Goal: Task Accomplishment & Management: Manage account settings

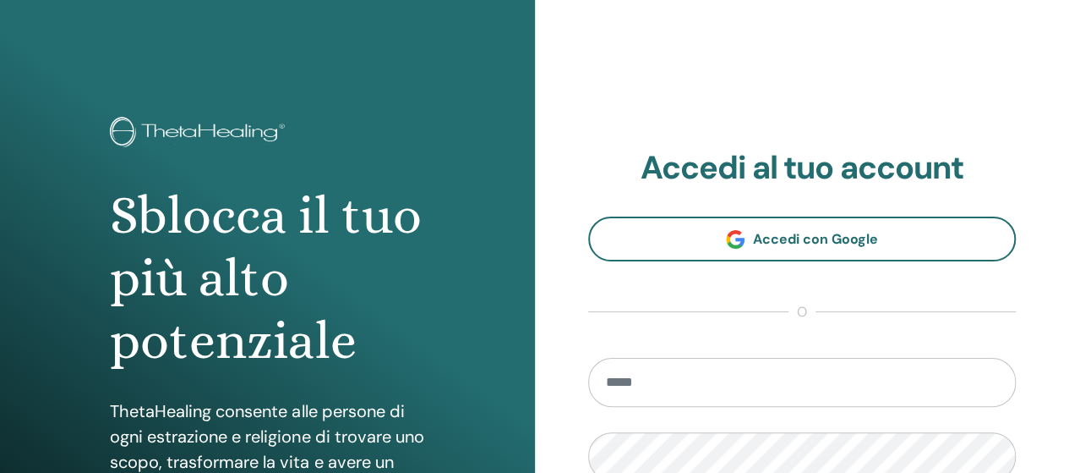
click at [641, 376] on input "email" at bounding box center [802, 382] width 429 height 49
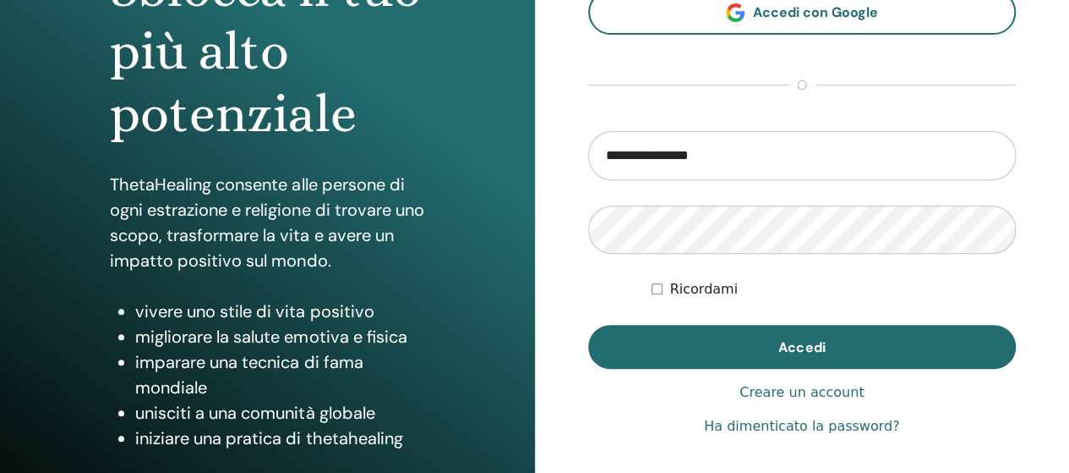
scroll to position [254, 0]
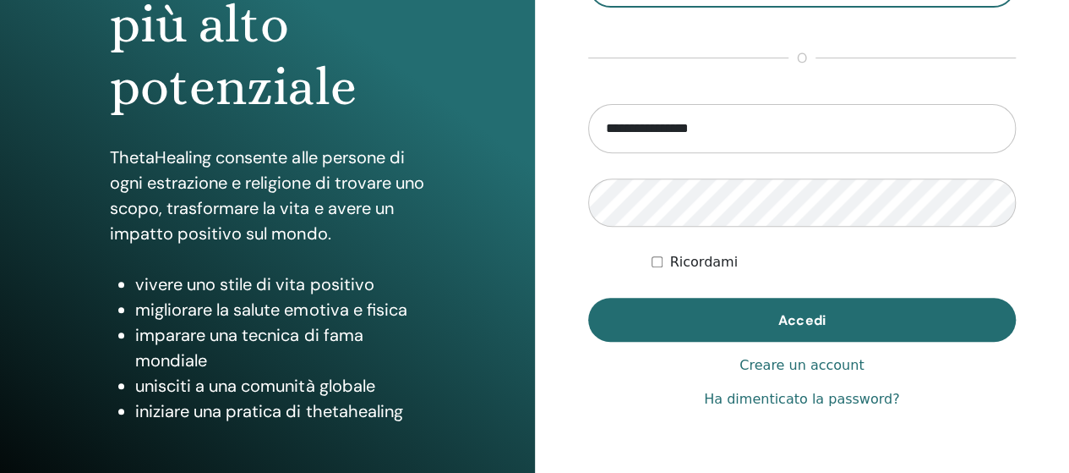
type input "**********"
click at [805, 402] on link "Ha dimenticato la password?" at bounding box center [801, 399] width 195 height 20
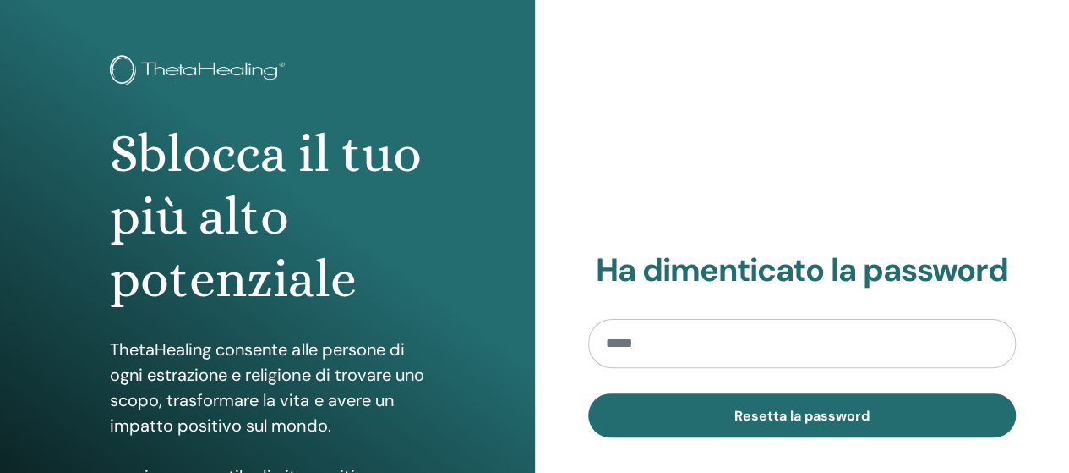
scroll to position [85, 0]
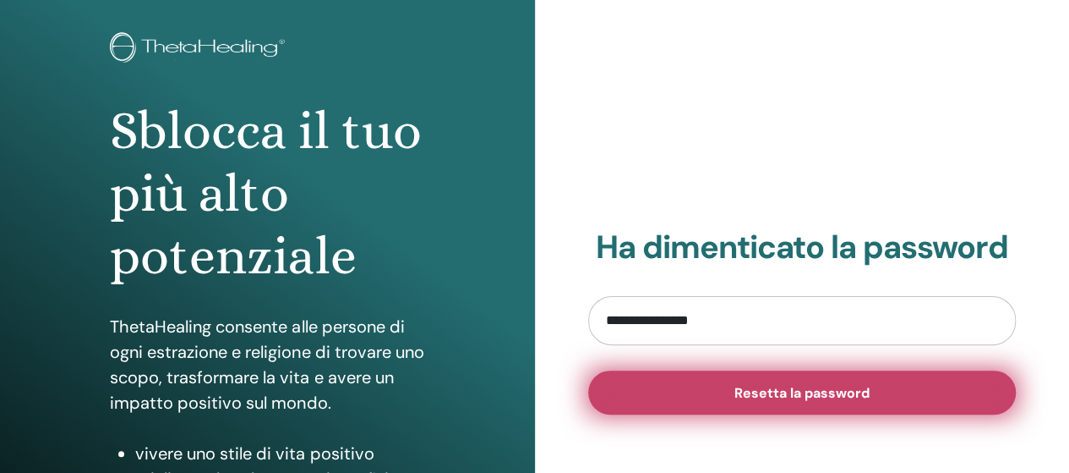
type input "**********"
click at [756, 390] on span "Resetta la password" at bounding box center [802, 393] width 135 height 18
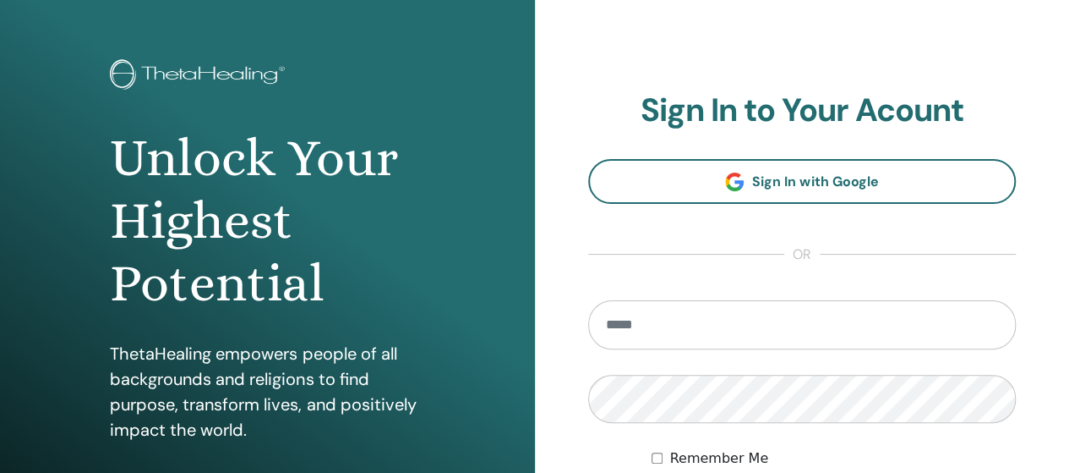
scroll to position [85, 0]
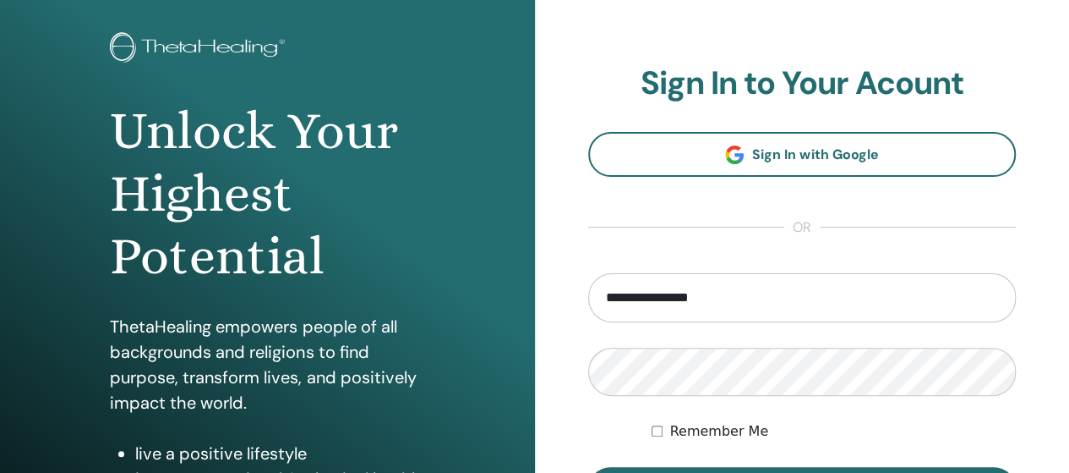
type input "**********"
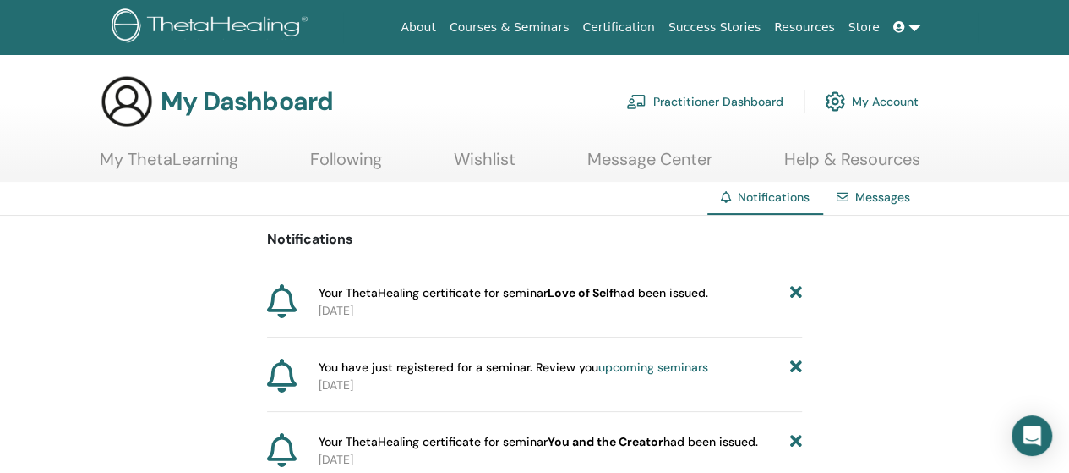
click at [882, 196] on link "Messages" at bounding box center [882, 196] width 55 height 15
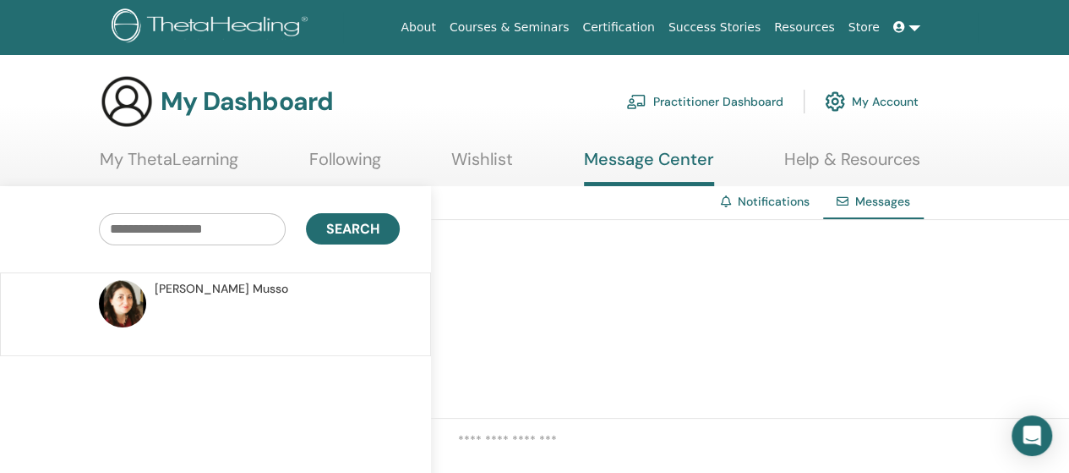
click at [781, 199] on link "Notifications" at bounding box center [774, 201] width 72 height 15
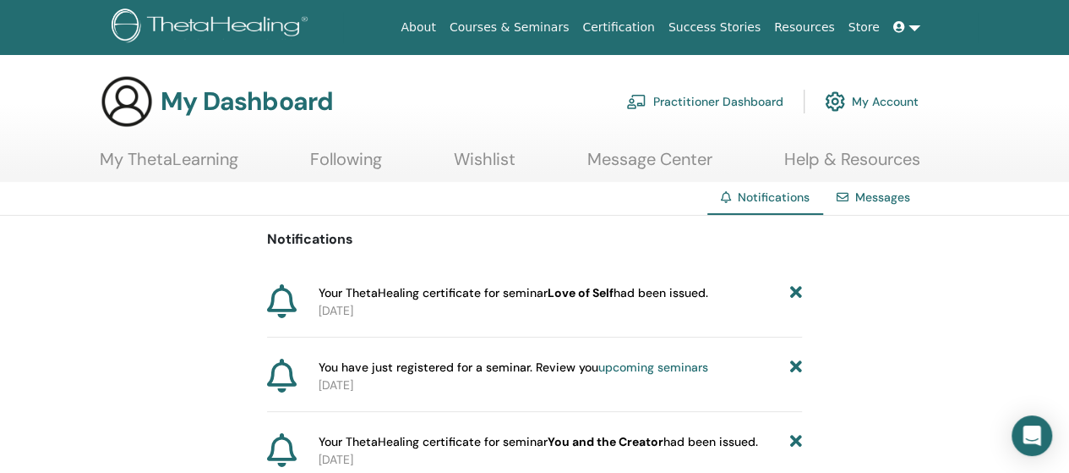
click at [176, 158] on link "My ThetaLearning" at bounding box center [169, 165] width 139 height 33
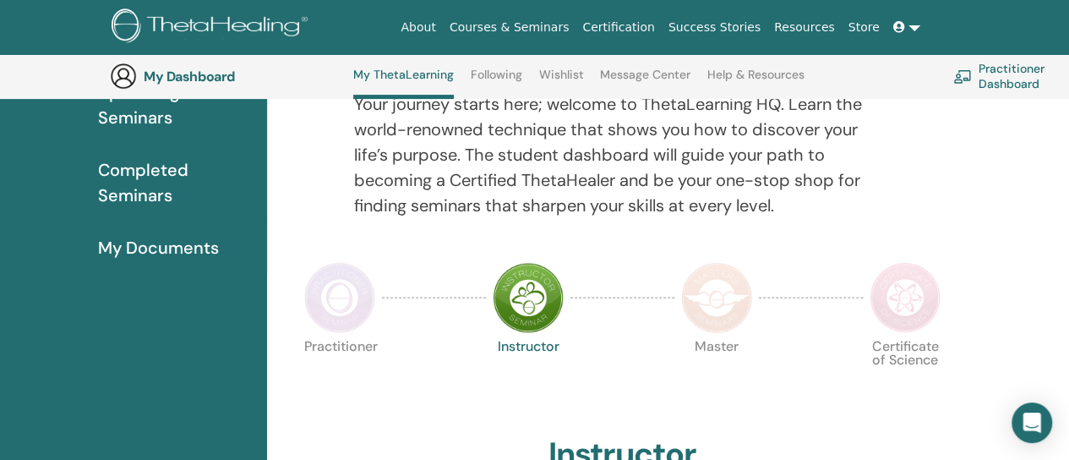
scroll to position [213, 0]
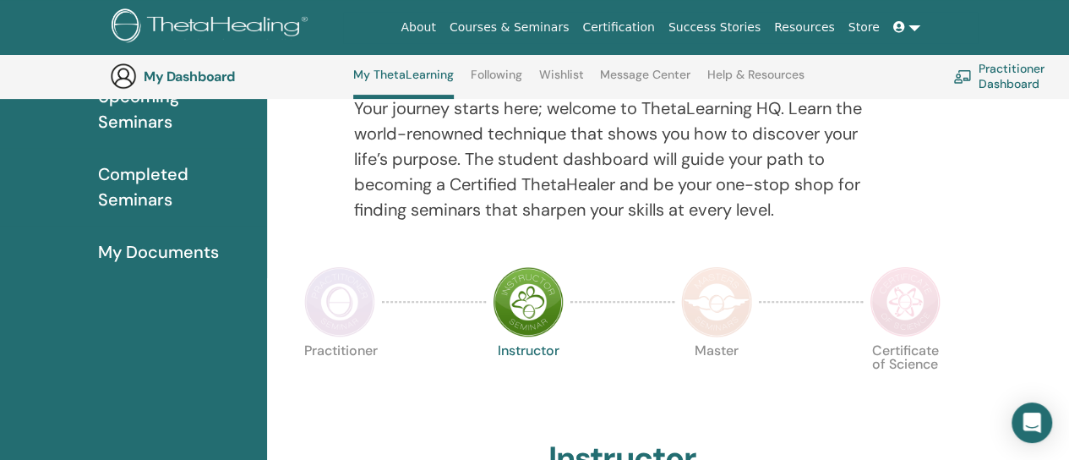
click at [640, 25] on link "Certification" at bounding box center [618, 27] width 85 height 31
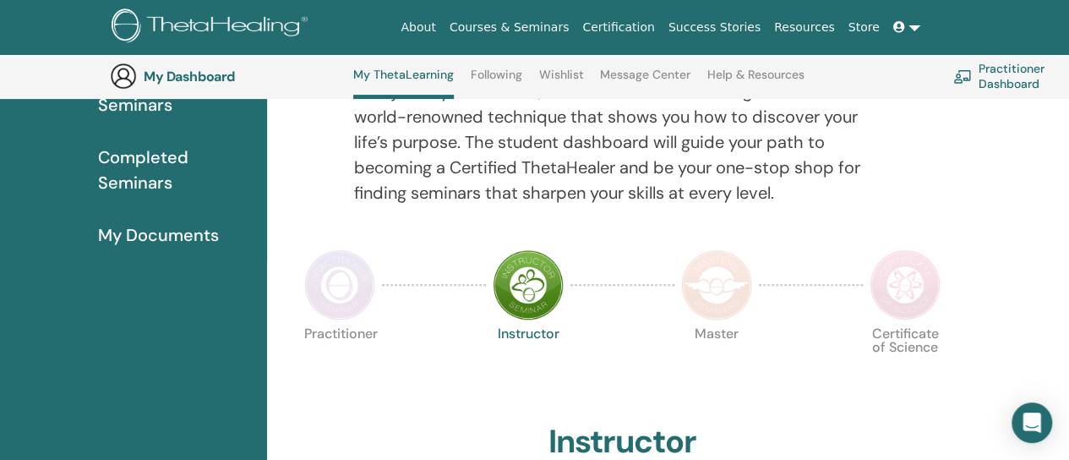
scroll to position [128, 0]
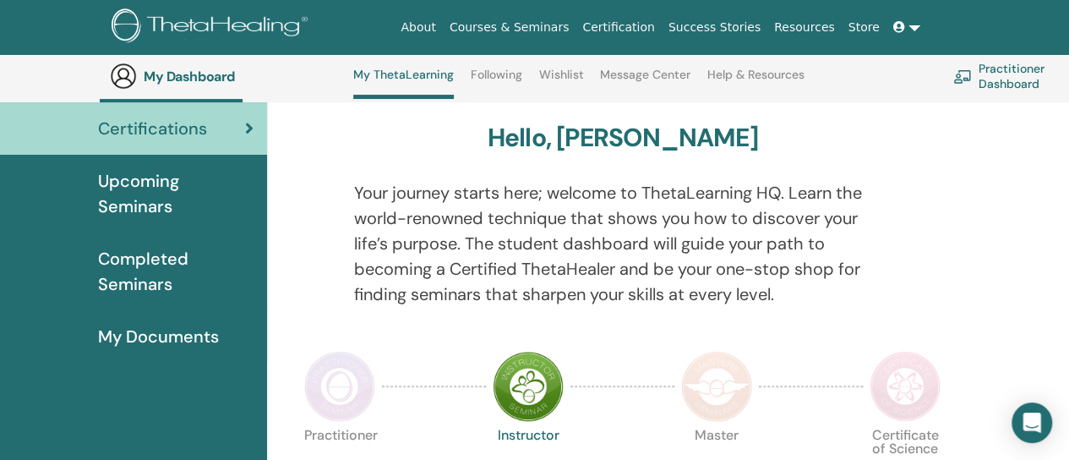
click at [147, 128] on span "Certifications" at bounding box center [152, 128] width 109 height 25
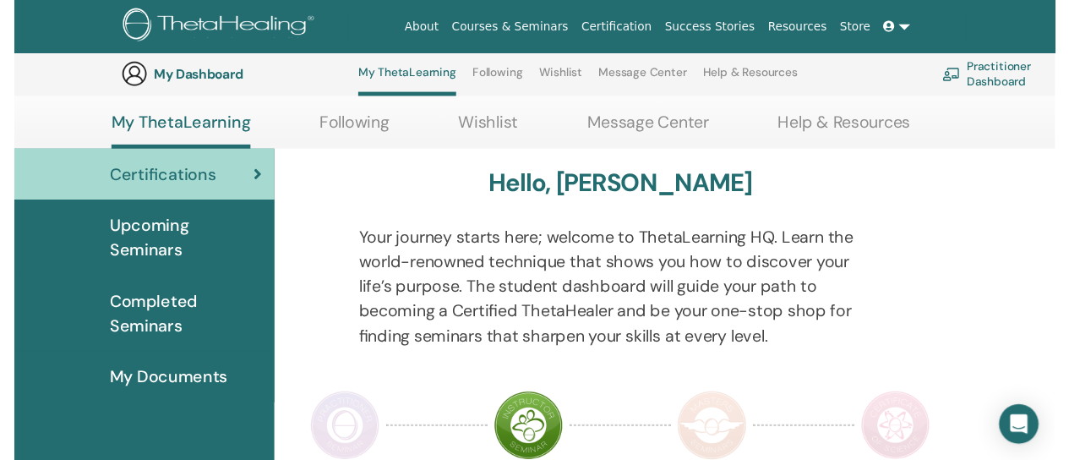
scroll to position [213, 0]
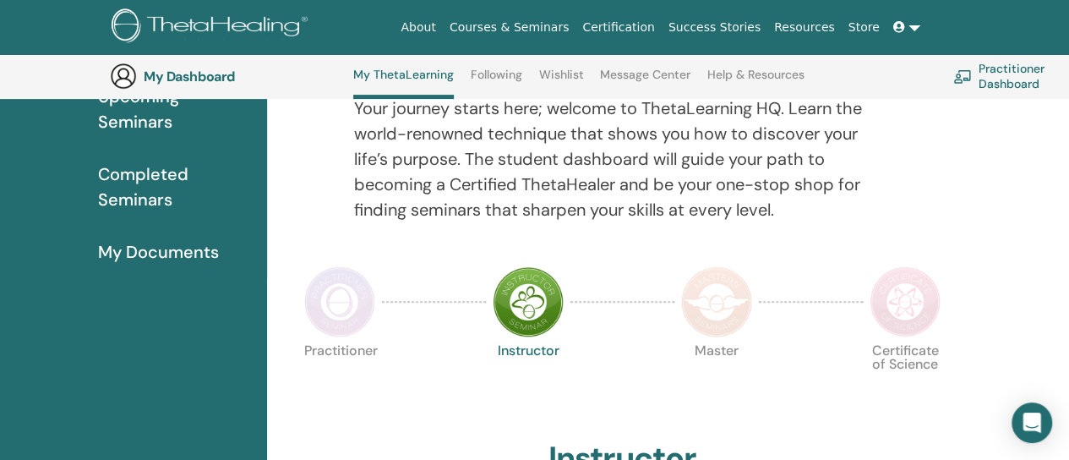
click at [150, 188] on span "Completed Seminars" at bounding box center [176, 186] width 156 height 51
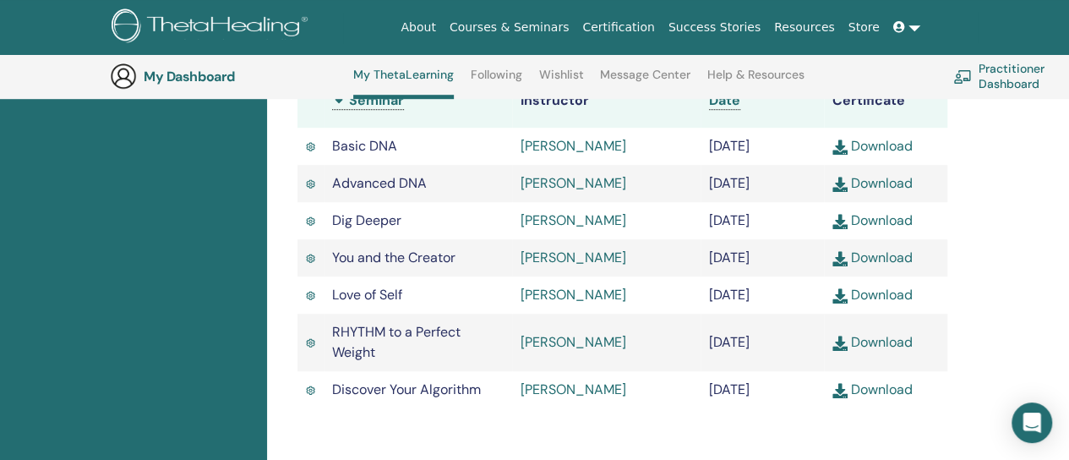
scroll to position [636, 0]
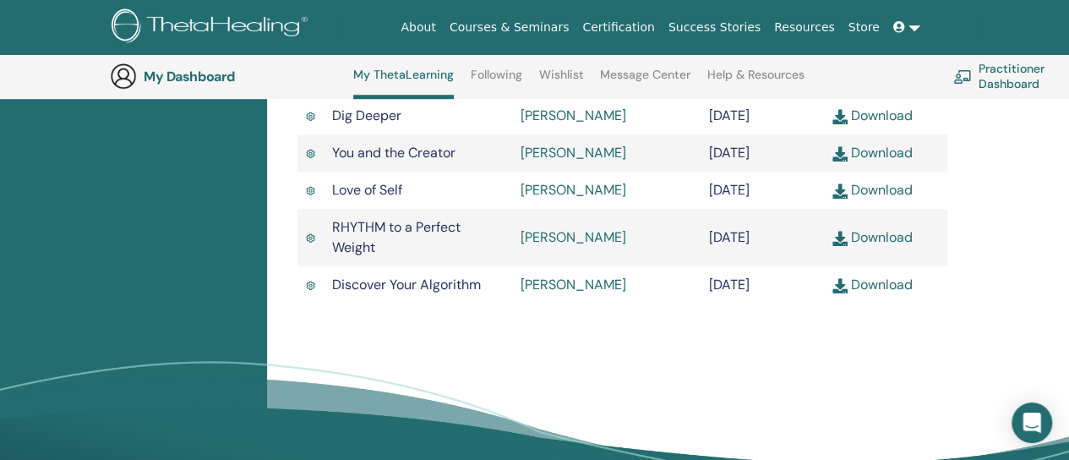
click at [842, 199] on img at bounding box center [840, 190] width 15 height 15
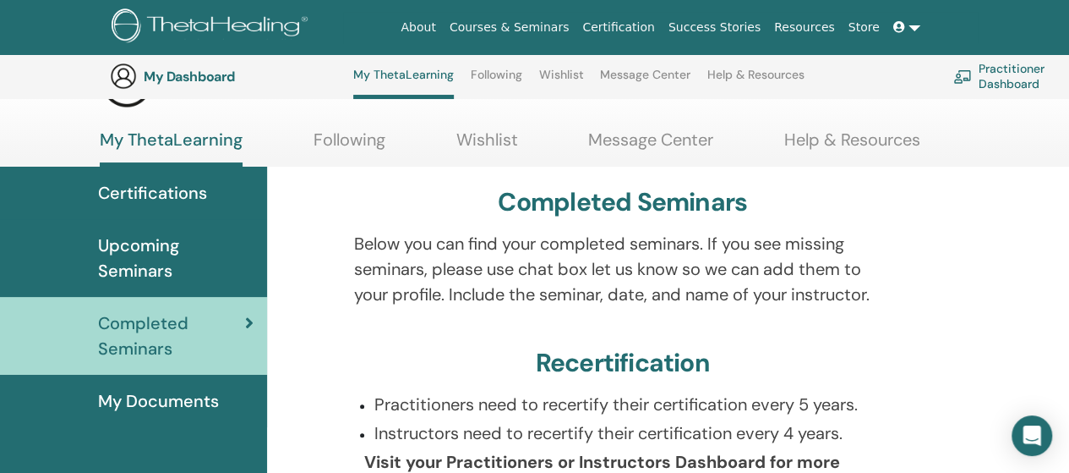
scroll to position [0, 0]
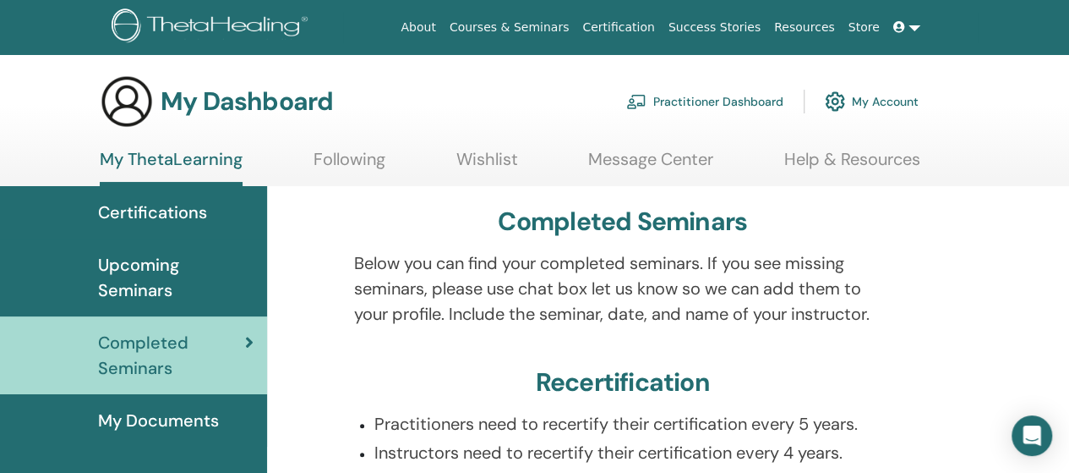
click at [912, 26] on link at bounding box center [907, 27] width 41 height 31
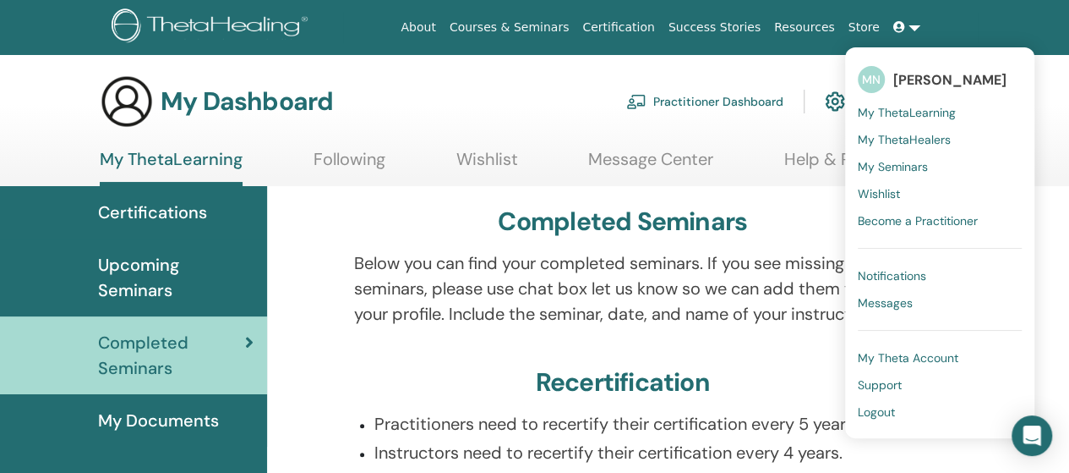
click at [880, 412] on span "Logout" at bounding box center [876, 411] width 37 height 15
